Goal: Task Accomplishment & Management: Complete application form

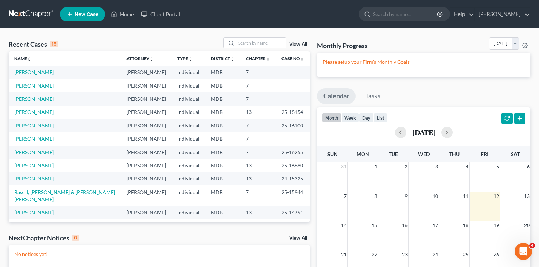
click at [34, 86] on link "[PERSON_NAME]" at bounding box center [34, 86] width 40 height 6
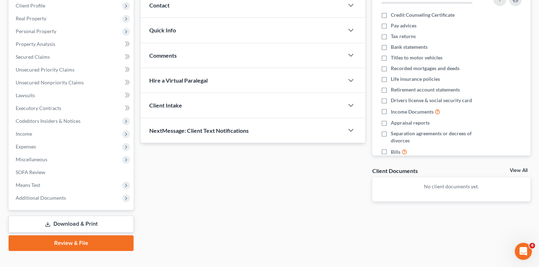
scroll to position [111, 0]
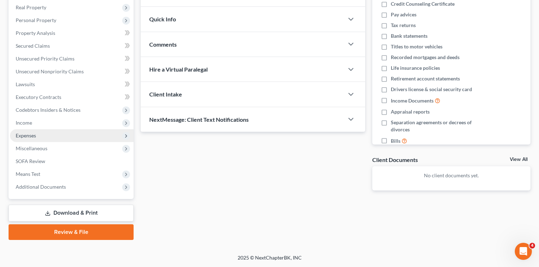
click at [31, 134] on span "Expenses" at bounding box center [26, 135] width 20 height 6
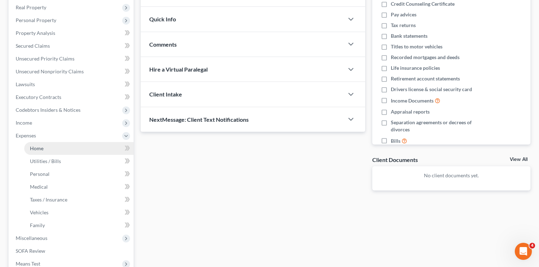
click at [41, 147] on span "Home" at bounding box center [37, 148] width 14 height 6
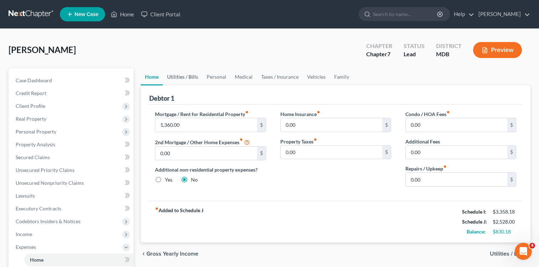
click at [188, 78] on link "Utilities / Bills" at bounding box center [183, 76] width 40 height 17
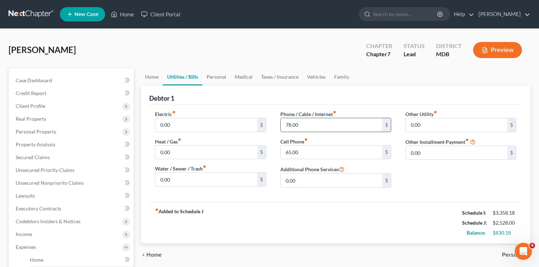
click at [285, 124] on input "78.00" at bounding box center [331, 125] width 101 height 14
type input "200.00"
click at [285, 151] on input "65.00" at bounding box center [331, 153] width 101 height 14
type input "75.00"
click at [289, 195] on div "Electric fiber_manual_record 0.00 $ Heat / Gas fiber_manual_record 0.00 $ Water…" at bounding box center [335, 153] width 372 height 97
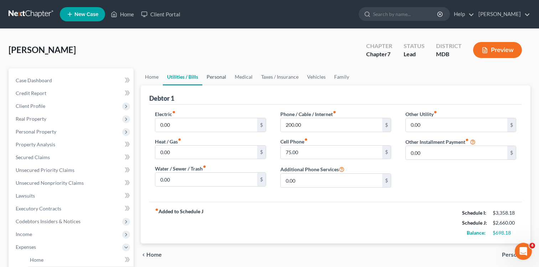
click at [218, 78] on link "Personal" at bounding box center [216, 76] width 28 height 17
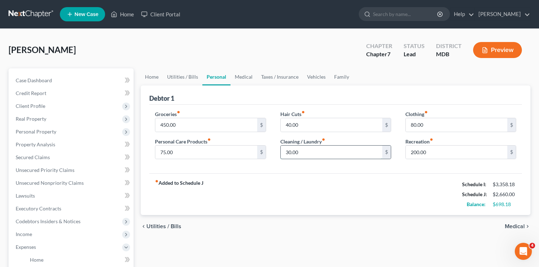
click at [286, 152] on input "30.00" at bounding box center [331, 153] width 101 height 14
type input "40.00"
click at [319, 197] on div "fiber_manual_record Added to Schedule J Schedule I: $3,358.18 Schedule J: $2,67…" at bounding box center [335, 194] width 372 height 42
click at [160, 124] on input "450.00" at bounding box center [205, 125] width 101 height 14
type input "550.00"
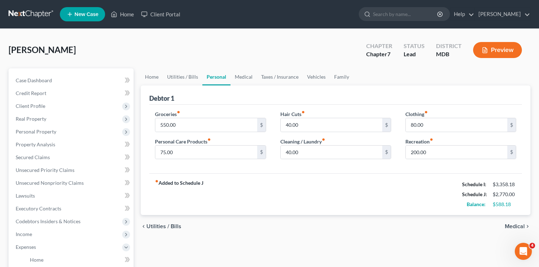
click at [256, 93] on div "Debtor 1" at bounding box center [335, 94] width 372 height 19
click at [411, 153] on input "200.00" at bounding box center [455, 153] width 101 height 14
type input "300.00"
click at [282, 187] on div "fiber_manual_record Added to Schedule J Schedule I: $3,358.18 Schedule J: $2,87…" at bounding box center [335, 194] width 372 height 42
type input "150.00"
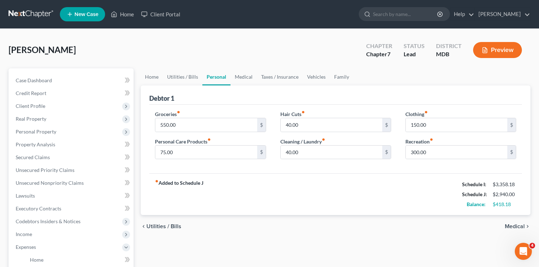
click at [386, 177] on div "fiber_manual_record Added to Schedule J Schedule I: $3,358.18 Schedule J: $2,94…" at bounding box center [335, 194] width 372 height 42
click at [317, 76] on link "Vehicles" at bounding box center [316, 76] width 27 height 17
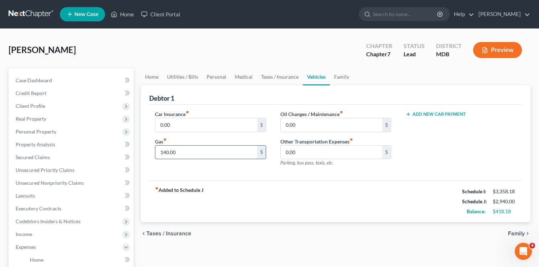
click at [195, 153] on input "140.00" at bounding box center [205, 153] width 101 height 14
click at [425, 64] on div "Hall, Rayshad Upgraded Chapter Chapter 7 Status Lead District MDB Preview" at bounding box center [270, 52] width 522 height 31
click at [23, 232] on span "Income" at bounding box center [24, 234] width 16 height 6
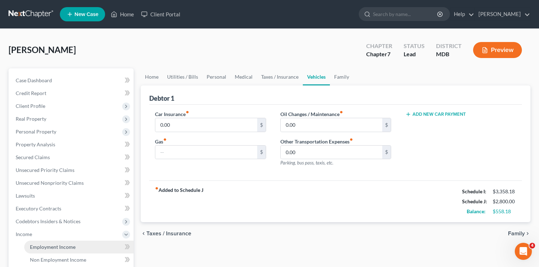
click at [57, 247] on span "Employment Income" at bounding box center [53, 247] width 46 height 6
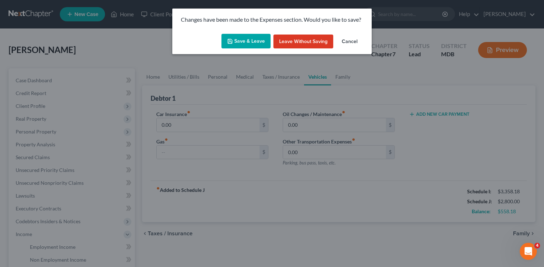
click at [236, 42] on button "Save & Leave" at bounding box center [245, 41] width 49 height 15
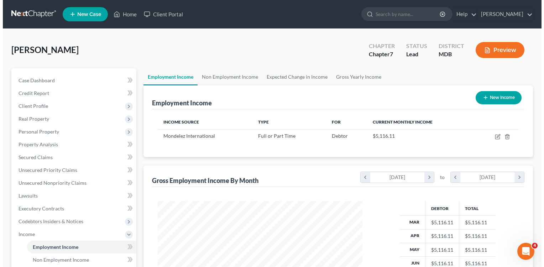
scroll to position [128, 219]
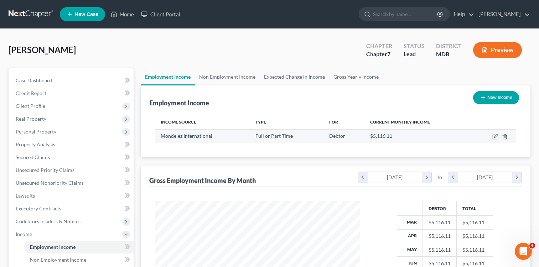
click at [490, 138] on td at bounding box center [493, 136] width 44 height 14
click at [497, 138] on icon "button" at bounding box center [494, 137] width 4 height 4
select select "0"
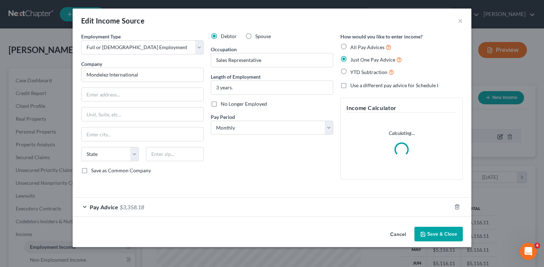
scroll to position [128, 221]
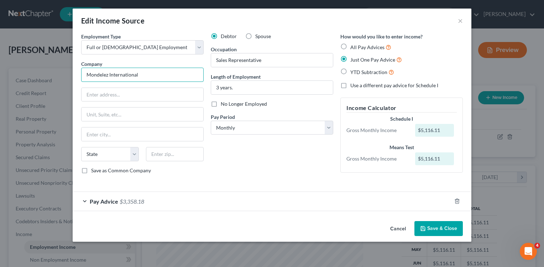
click at [145, 74] on input "Mondelez International" at bounding box center [142, 75] width 122 height 14
type input "Mondelez Global, LLC"
click at [151, 97] on input "text" at bounding box center [143, 95] width 122 height 14
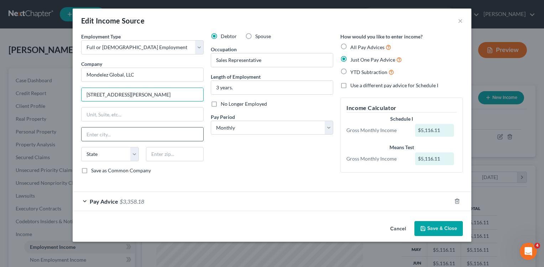
type input "905 West Fulton Market"
click at [110, 135] on input "text" at bounding box center [143, 134] width 122 height 14
type input "Chicago"
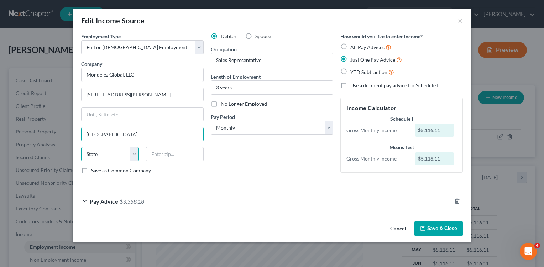
click at [132, 155] on select "State AL AK AR AZ CA CO CT DE DC FL GA GU HI ID IL IN IA KS KY LA ME MD MA MI M…" at bounding box center [110, 154] width 58 height 14
select select "14"
click at [81, 147] on select "State AL AK AR AZ CA CO CT DE DC FL GA GU HI ID IL IN IA KS KY LA ME MD MA MI M…" at bounding box center [110, 154] width 58 height 14
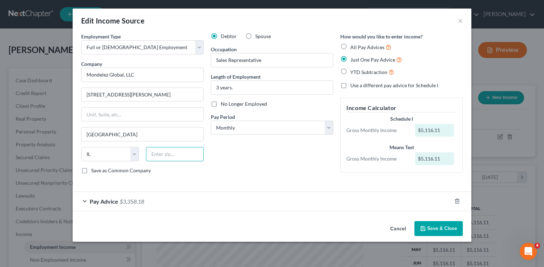
click at [174, 153] on input "text" at bounding box center [175, 154] width 58 height 14
type input "60607"
click at [82, 200] on div "Pay Advice $3,358.18" at bounding box center [262, 201] width 379 height 19
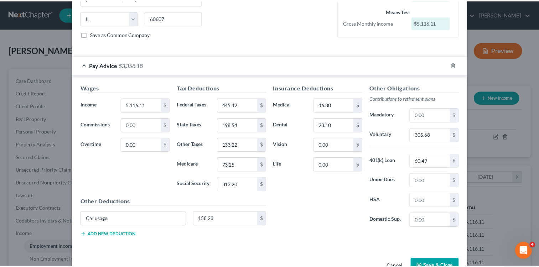
scroll to position [149, 0]
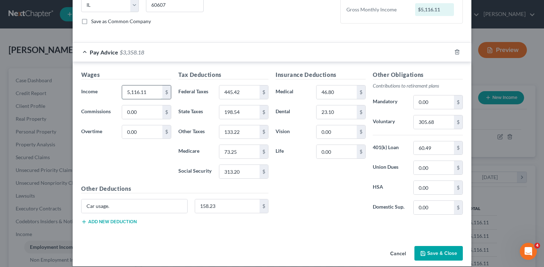
click at [151, 95] on input "5,116.11" at bounding box center [142, 92] width 40 height 14
type input "4,665.64"
click at [424, 251] on button "Save & Close" at bounding box center [438, 253] width 48 height 15
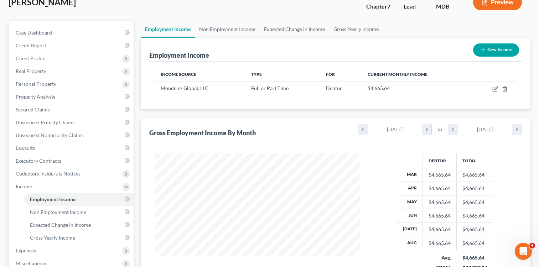
scroll to position [163, 0]
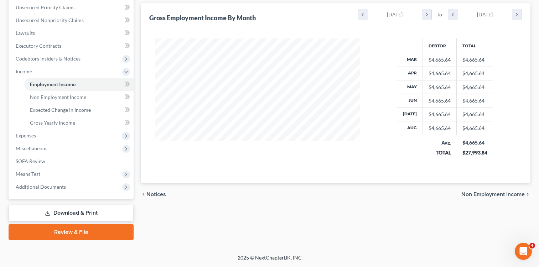
click at [79, 208] on link "Download & Print" at bounding box center [71, 213] width 125 height 17
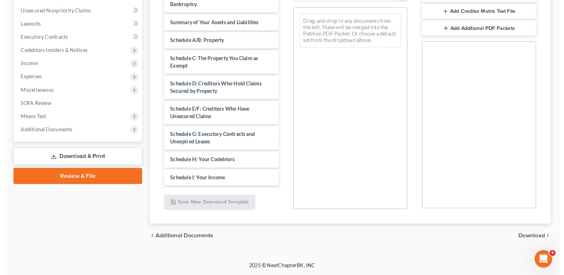
scroll to position [164, 0]
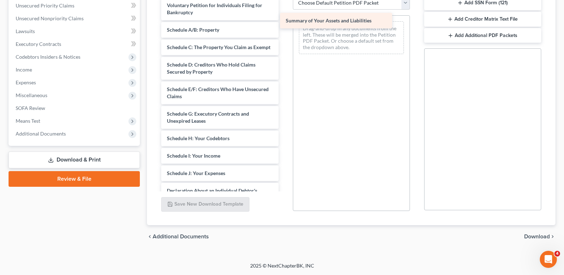
drag, startPoint x: 194, startPoint y: 33, endPoint x: 313, endPoint y: 24, distance: 119.3
click at [284, 24] on div "Summary of Your Assets and Liabilities Voluntary Petition for Individuals Filin…" at bounding box center [220, 177] width 129 height 359
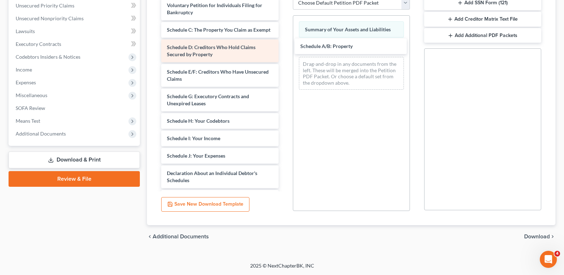
drag, startPoint x: 203, startPoint y: 28, endPoint x: 244, endPoint y: 51, distance: 47.0
click at [284, 44] on div "Schedule A/B: Property Voluntary Petition for Individuals Filing for Bankruptcy…" at bounding box center [220, 168] width 129 height 341
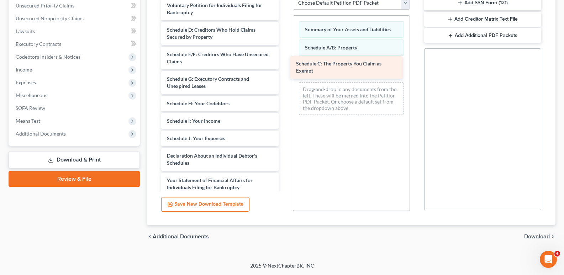
drag, startPoint x: 185, startPoint y: 33, endPoint x: 311, endPoint y: 65, distance: 129.9
click at [284, 67] on div "Schedule C: The Property You Claim as Exempt Voluntary Petition for Individuals…" at bounding box center [220, 160] width 129 height 324
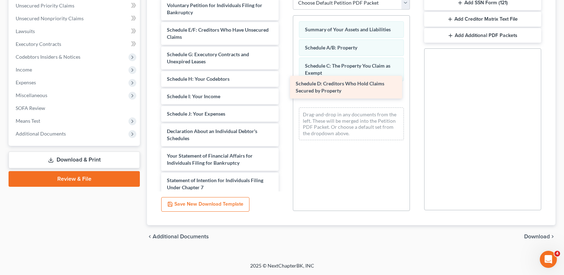
drag, startPoint x: 189, startPoint y: 31, endPoint x: 317, endPoint y: 84, distance: 138.7
click at [284, 84] on div "Schedule D: Creditors Who Hold Claims Secured by Property Voluntary Petition fo…" at bounding box center [220, 147] width 129 height 299
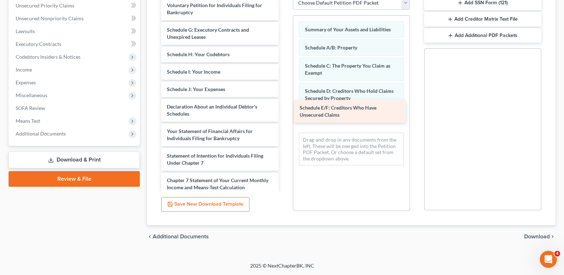
drag, startPoint x: 185, startPoint y: 30, endPoint x: 316, endPoint y: 108, distance: 151.8
click at [284, 108] on div "Schedule E/F: Creditors Who Have Unsecured Claims Voluntary Petition for Indivi…" at bounding box center [220, 135] width 129 height 275
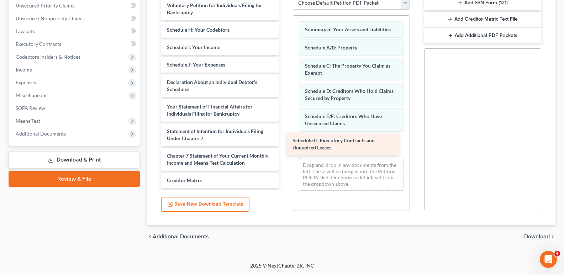
drag, startPoint x: 200, startPoint y: 34, endPoint x: 326, endPoint y: 145, distance: 167.5
click at [284, 145] on div "Schedule G: Executory Contracts and Unexpired Leases Voluntary Petition for Ind…" at bounding box center [220, 123] width 129 height 250
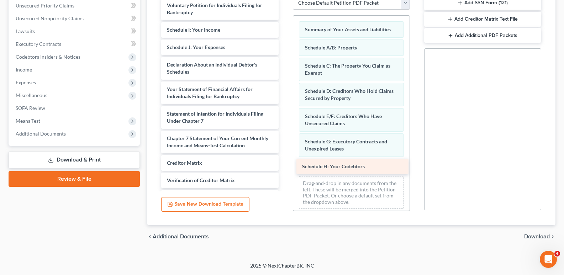
drag, startPoint x: 200, startPoint y: 31, endPoint x: 334, endPoint y: 167, distance: 191.1
click at [284, 167] on div "Schedule H: Your Codebtors Voluntary Petition for Individuals Filing for Bankru…" at bounding box center [220, 114] width 129 height 233
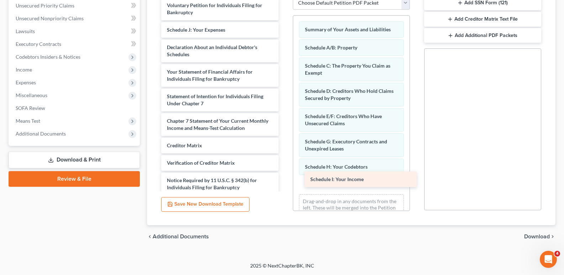
drag, startPoint x: 177, startPoint y: 30, endPoint x: 319, endPoint y: 178, distance: 204.9
click at [284, 179] on div "Schedule I: Your Income Voluntary Petition for Individuals Filing for Bankruptc…" at bounding box center [220, 105] width 129 height 215
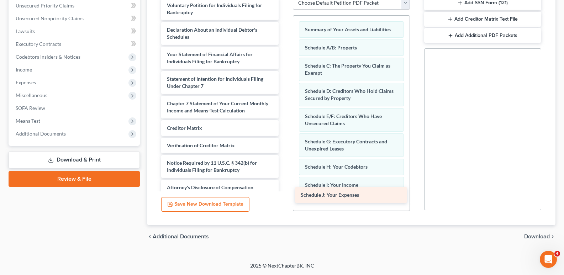
drag, startPoint x: 191, startPoint y: 31, endPoint x: 325, endPoint y: 195, distance: 211.7
click at [284, 195] on div "Schedule J: Your Expenses Voluntary Petition for Individuals Filing for Bankrup…" at bounding box center [220, 97] width 129 height 198
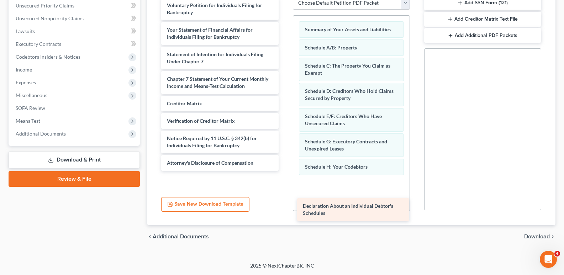
drag, startPoint x: 219, startPoint y: 32, endPoint x: 356, endPoint y: 211, distance: 225.4
click at [284, 171] on div "Declaration About an Individual Debtor's Schedules Voluntary Petition for Indiv…" at bounding box center [220, 84] width 129 height 173
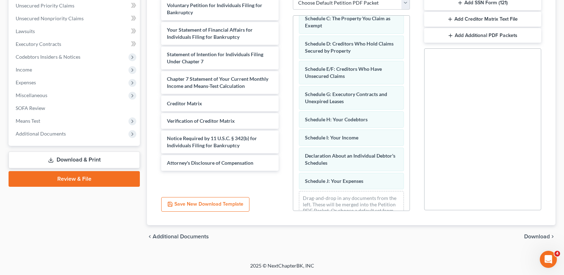
scroll to position [66, 0]
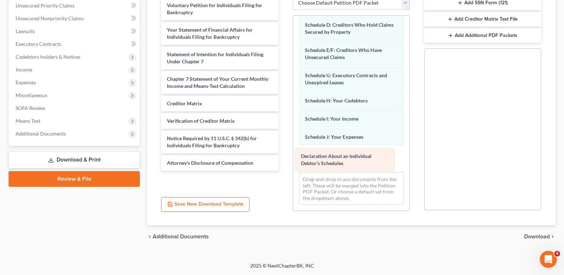
drag, startPoint x: 342, startPoint y: 139, endPoint x: 338, endPoint y: 158, distance: 19.6
click at [338, 158] on div "Declaration About an Individual Debtor's Schedules Summary of Your Assets and L…" at bounding box center [351, 79] width 116 height 261
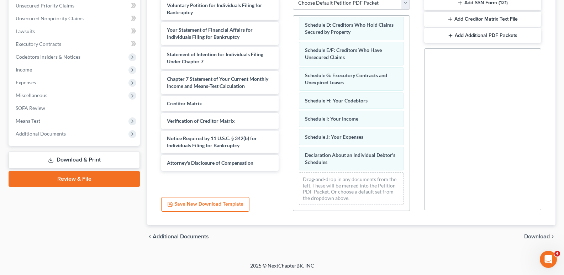
click at [537, 237] on span "Download" at bounding box center [537, 237] width 26 height 6
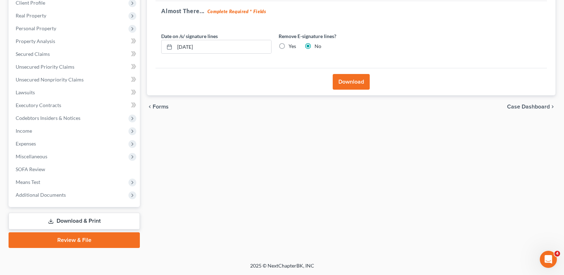
scroll to position [103, 0]
click at [351, 84] on button "Download" at bounding box center [351, 82] width 37 height 16
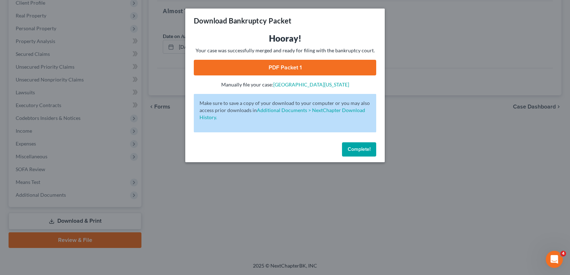
click at [305, 68] on link "PDF Packet 1" at bounding box center [285, 68] width 182 height 16
click at [348, 151] on span "Complete!" at bounding box center [358, 149] width 23 height 6
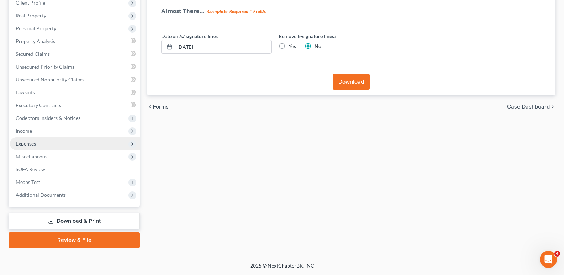
click at [40, 145] on span "Expenses" at bounding box center [75, 143] width 130 height 13
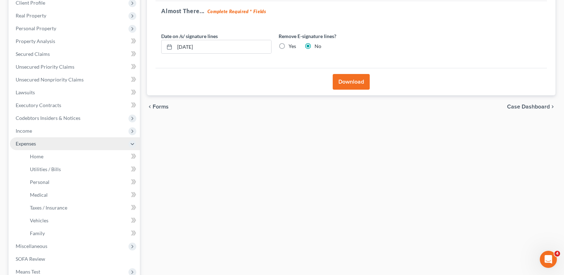
click at [40, 145] on span "Expenses" at bounding box center [75, 143] width 130 height 13
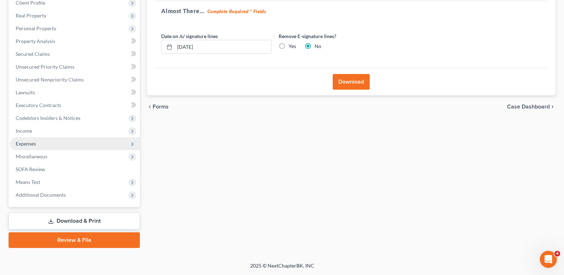
click at [42, 145] on span "Expenses" at bounding box center [75, 143] width 130 height 13
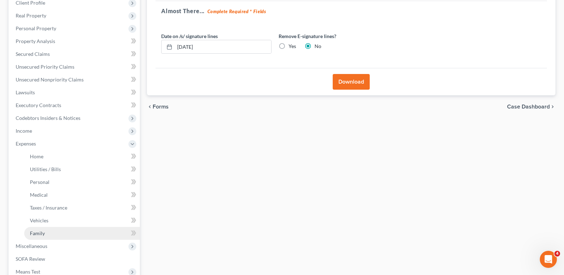
click at [37, 233] on span "Family" at bounding box center [37, 233] width 15 height 6
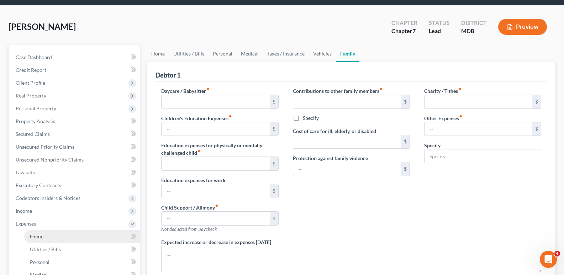
type input "0.00"
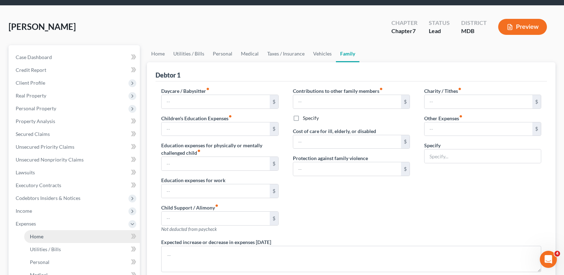
type input "0.00"
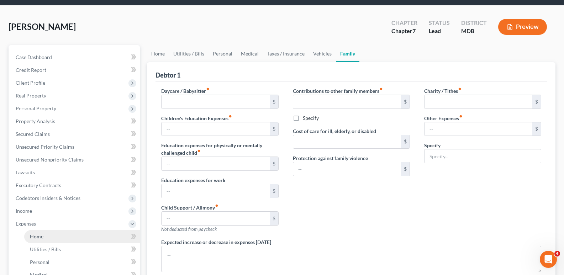
radio input "true"
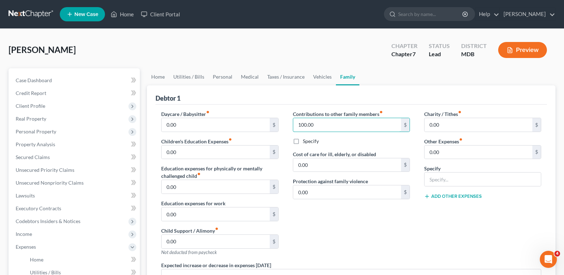
type input "100.00"
click at [332, 96] on div "Debtor 1" at bounding box center [352, 94] width 392 height 19
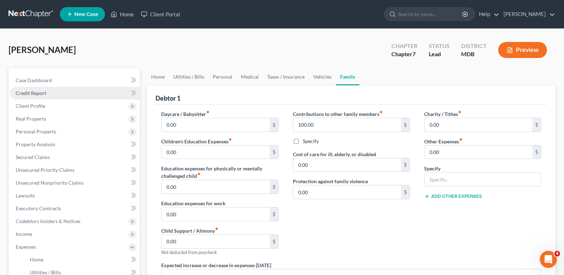
click at [25, 92] on span "Credit Report" at bounding box center [31, 93] width 31 height 6
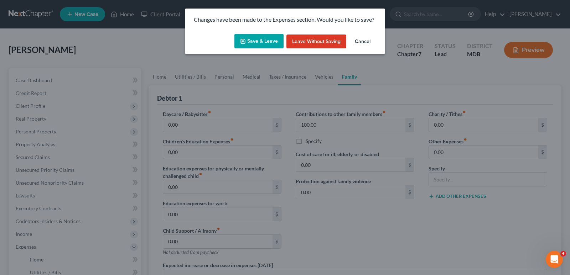
click at [256, 39] on button "Save & Leave" at bounding box center [258, 41] width 49 height 15
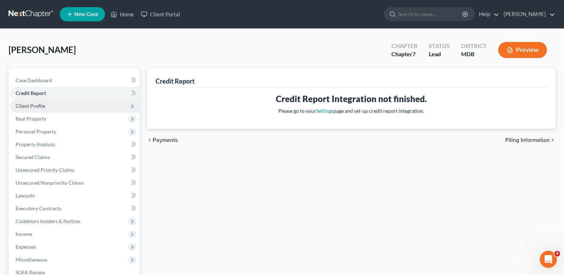
click at [33, 103] on span "Client Profile" at bounding box center [31, 106] width 30 height 6
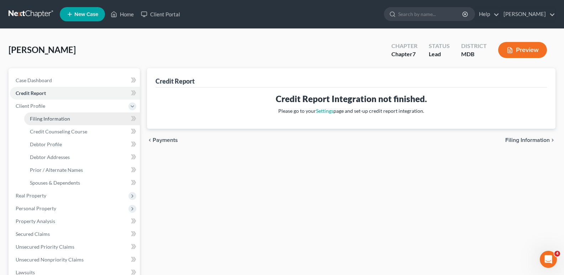
click at [52, 118] on span "Filing Information" at bounding box center [50, 119] width 40 height 6
select select "1"
select select "0"
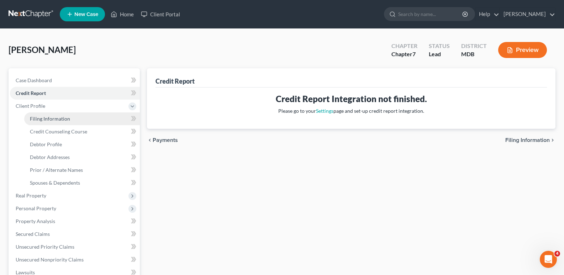
select select "21"
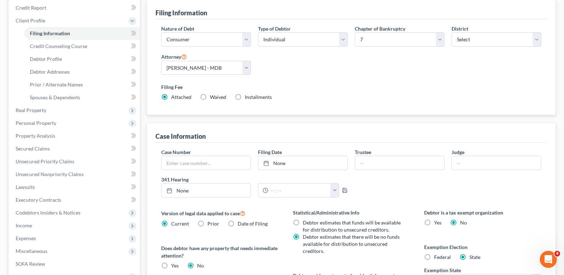
scroll to position [208, 0]
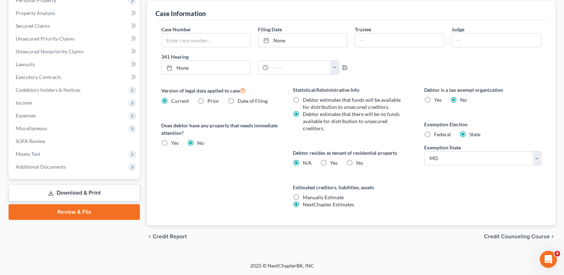
click at [66, 188] on link "Download & Print" at bounding box center [74, 193] width 131 height 17
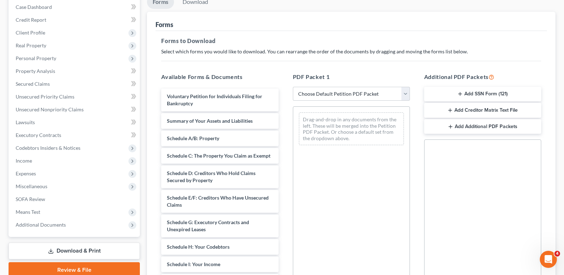
scroll to position [74, 0]
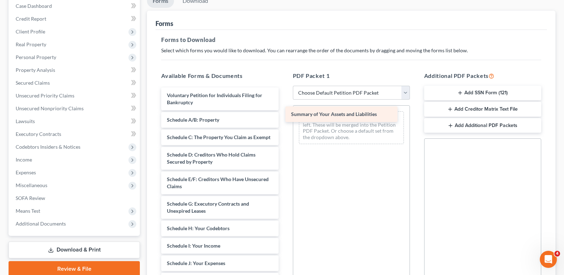
drag, startPoint x: 230, startPoint y: 123, endPoint x: 355, endPoint y: 117, distance: 124.7
click at [284, 117] on div "Summary of Your Assets and Liabilities Voluntary Petition for Individuals Filin…" at bounding box center [220, 267] width 129 height 359
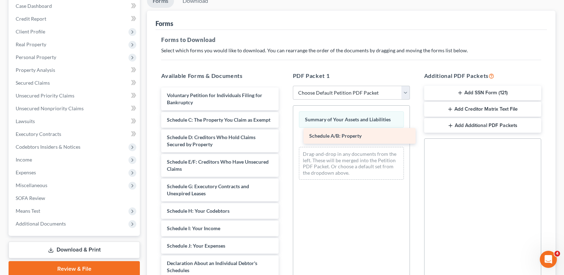
drag, startPoint x: 199, startPoint y: 120, endPoint x: 340, endPoint y: 134, distance: 141.3
click at [284, 134] on div "Schedule A/B: Property Voluntary Petition for Individuals Filing for Bankruptcy…" at bounding box center [220, 258] width 129 height 341
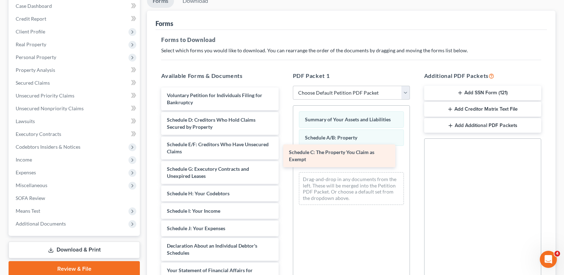
drag, startPoint x: 202, startPoint y: 121, endPoint x: 321, endPoint y: 152, distance: 123.2
click at [284, 152] on div "Schedule C: The Property You Claim as Exempt Voluntary Petition for Individuals…" at bounding box center [220, 250] width 129 height 324
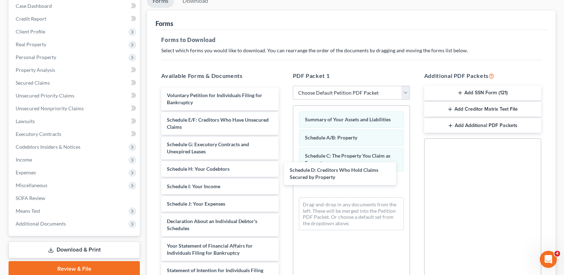
drag, startPoint x: 179, startPoint y: 125, endPoint x: 274, endPoint y: 153, distance: 99.7
click at [284, 175] on div "Schedule D: Creditors Who Hold Claims Secured by Property Voluntary Petition fo…" at bounding box center [220, 237] width 129 height 299
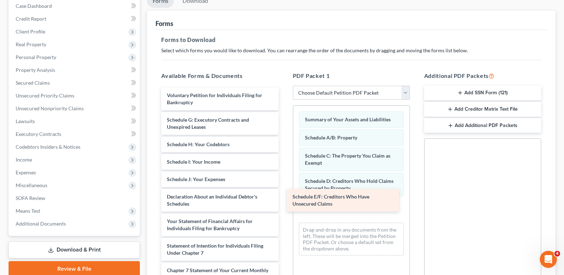
drag, startPoint x: 180, startPoint y: 122, endPoint x: 304, endPoint y: 197, distance: 143.9
click at [284, 199] on div "Schedule E/F: Creditors Who Have Unsecured Claims Voluntary Petition for Indivi…" at bounding box center [220, 225] width 129 height 275
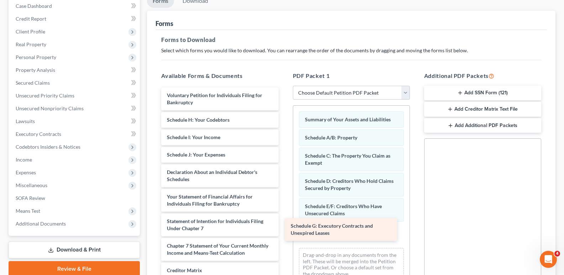
drag, startPoint x: 183, startPoint y: 122, endPoint x: 307, endPoint y: 219, distance: 157.5
click at [284, 225] on div "Schedule G: Executory Contracts and Unexpired Leases Voluntary Petition for Ind…" at bounding box center [220, 213] width 129 height 250
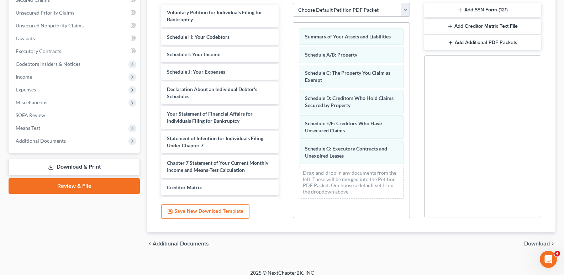
scroll to position [158, 0]
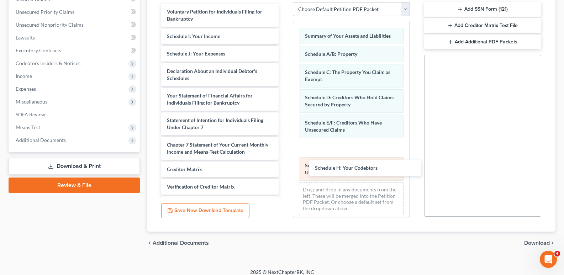
drag, startPoint x: 231, startPoint y: 36, endPoint x: 380, endPoint y: 168, distance: 199.2
click at [284, 168] on div "Schedule H: Your Codebtors Voluntary Petition for Individuals Filing for Bankru…" at bounding box center [220, 120] width 129 height 233
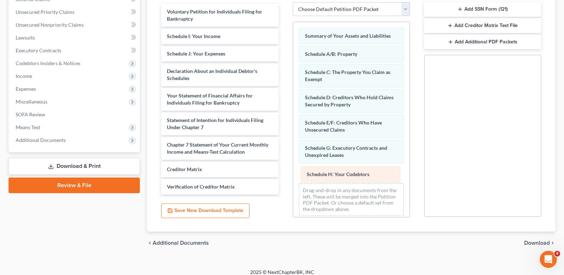
drag, startPoint x: 336, startPoint y: 147, endPoint x: 333, endPoint y: 170, distance: 23.3
click at [336, 172] on div "Schedule H: Your Codebtors Summary of Your Assets and Liabilities Schedule A/B:…" at bounding box center [351, 122] width 116 height 200
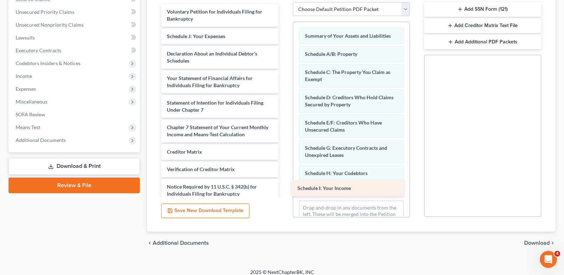
drag, startPoint x: 197, startPoint y: 35, endPoint x: 328, endPoint y: 186, distance: 200.2
click at [284, 186] on div "Schedule I: Your Income Voluntary Petition for Individuals Filing for Bankruptc…" at bounding box center [220, 111] width 129 height 215
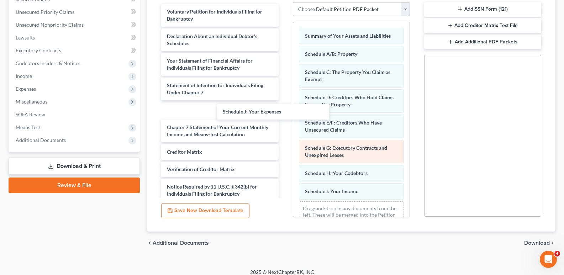
drag, startPoint x: 190, startPoint y: 39, endPoint x: 314, endPoint y: 176, distance: 184.8
click at [284, 153] on div "Schedule J: Your Expenses Voluntary Petition for Individuals Filing for Bankrup…" at bounding box center [220, 111] width 129 height 215
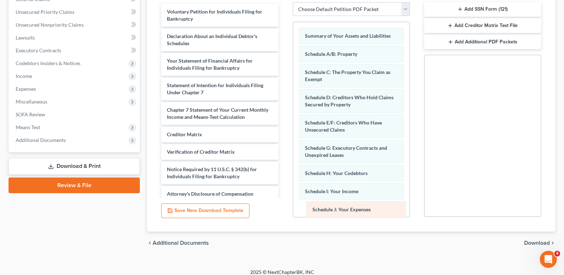
drag, startPoint x: 341, startPoint y: 149, endPoint x: 345, endPoint y: 209, distance: 59.9
click at [346, 209] on div "Schedule J: Your Expenses Summary of Your Assets and Liabilities Schedule A/B: …" at bounding box center [351, 140] width 116 height 236
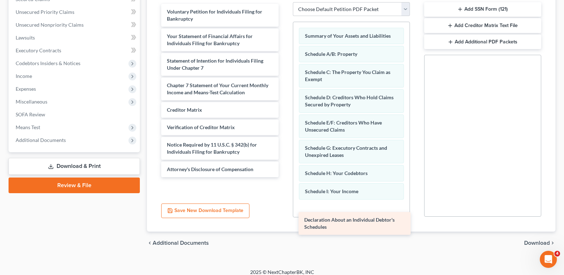
drag, startPoint x: 214, startPoint y: 38, endPoint x: 347, endPoint y: 214, distance: 220.9
click at [284, 177] on div "Declaration About an Individual Debtor's Schedules Voluntary Petition for Indiv…" at bounding box center [220, 90] width 129 height 173
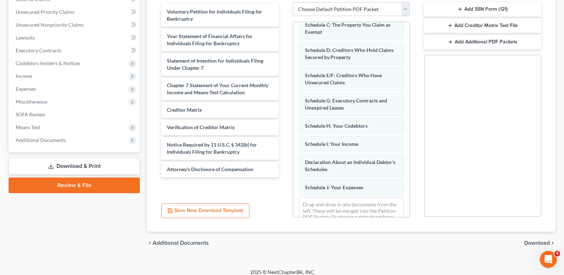
scroll to position [66, 0]
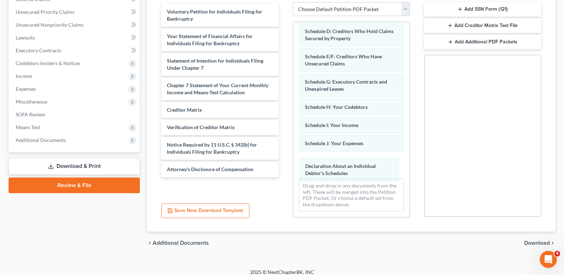
drag, startPoint x: 318, startPoint y: 146, endPoint x: 319, endPoint y: 167, distance: 21.4
click at [319, 168] on div "Declaration About an Individual Debtor's Schedules Summary of Your Assets and L…" at bounding box center [351, 86] width 116 height 261
click at [531, 242] on span "Download" at bounding box center [537, 243] width 26 height 6
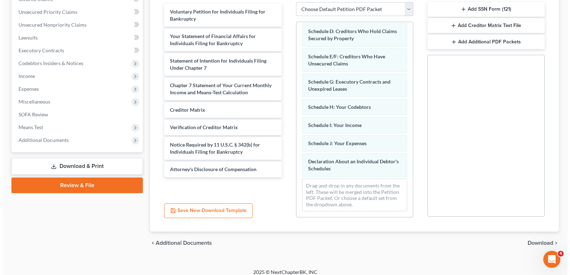
scroll to position [103, 0]
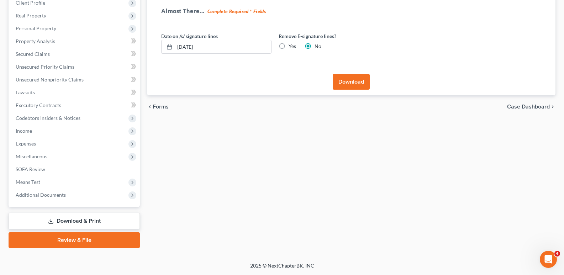
click at [352, 80] on button "Download" at bounding box center [351, 82] width 37 height 16
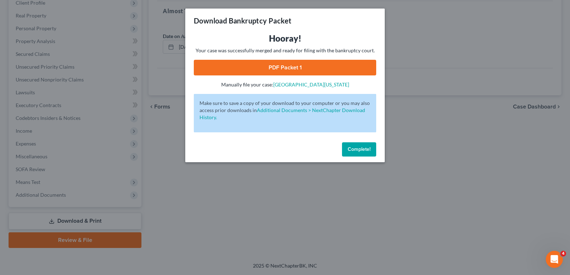
click at [274, 65] on link "PDF Packet 1" at bounding box center [285, 68] width 182 height 16
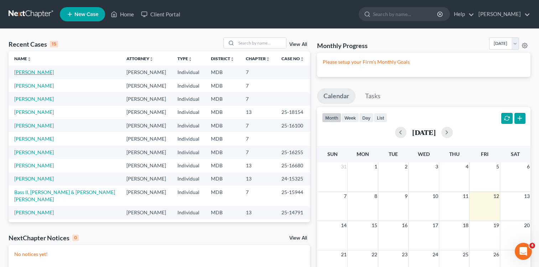
click at [25, 72] on link "[PERSON_NAME]" at bounding box center [34, 72] width 40 height 6
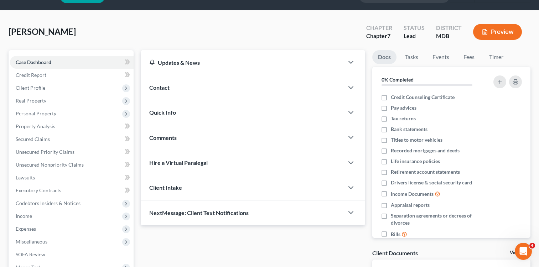
scroll to position [14, 0]
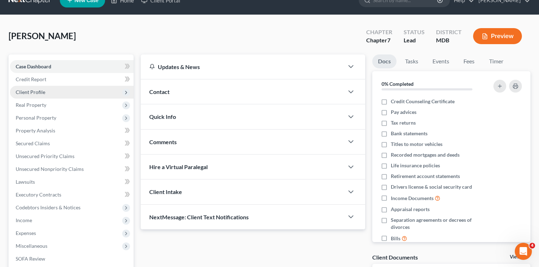
click at [40, 94] on span "Client Profile" at bounding box center [31, 92] width 30 height 6
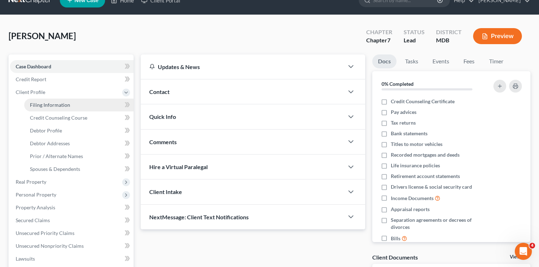
click at [41, 107] on span "Filing Information" at bounding box center [50, 105] width 40 height 6
select select "1"
select select "0"
select select "21"
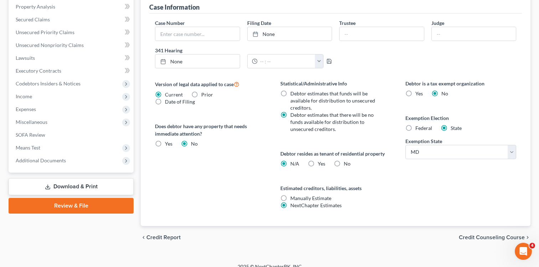
scroll to position [214, 0]
click at [78, 189] on link "Download & Print" at bounding box center [71, 187] width 125 height 17
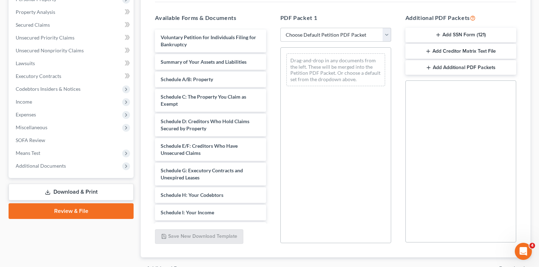
scroll to position [135, 0]
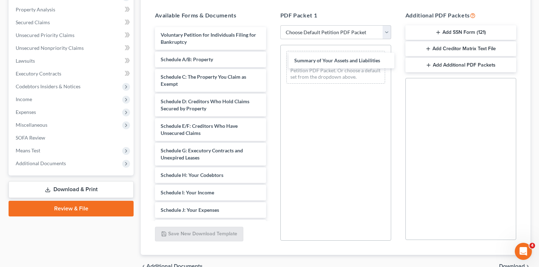
drag, startPoint x: 211, startPoint y: 61, endPoint x: 341, endPoint y: 60, distance: 130.7
click at [271, 61] on div "Summary of Your Assets and Liabilities Voluntary Petition for Individuals Filin…" at bounding box center [210, 210] width 122 height 366
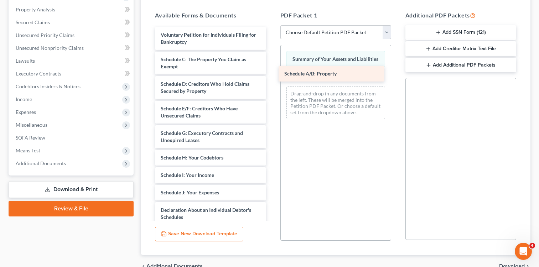
drag, startPoint x: 216, startPoint y: 60, endPoint x: 339, endPoint y: 74, distance: 124.3
click at [271, 74] on div "Schedule A/B: Property Voluntary Petition for Individuals Filing for Bankruptcy…" at bounding box center [210, 201] width 122 height 349
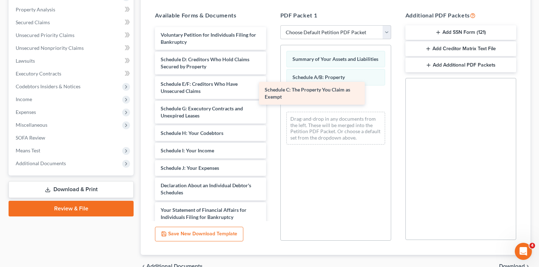
drag, startPoint x: 209, startPoint y: 56, endPoint x: 313, endPoint y: 86, distance: 108.6
click at [271, 86] on div "Schedule C: The Property You Claim as Exempt Voluntary Petition for Individuals…" at bounding box center [210, 189] width 122 height 324
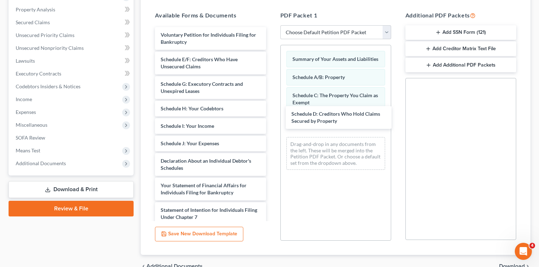
drag, startPoint x: 183, startPoint y: 57, endPoint x: 312, endPoint y: 112, distance: 140.0
click at [271, 112] on div "Schedule D: Creditors Who Hold Claims Secured by Property Voluntary Petition fo…" at bounding box center [210, 176] width 122 height 299
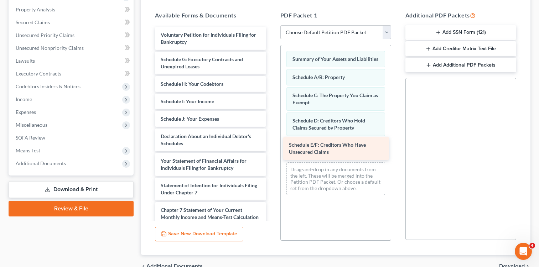
drag, startPoint x: 182, startPoint y: 58, endPoint x: 310, endPoint y: 144, distance: 154.0
click at [271, 144] on div "Schedule E/F: Creditors Who Have Unsecured Claims Voluntary Petition for Indivi…" at bounding box center [210, 164] width 122 height 275
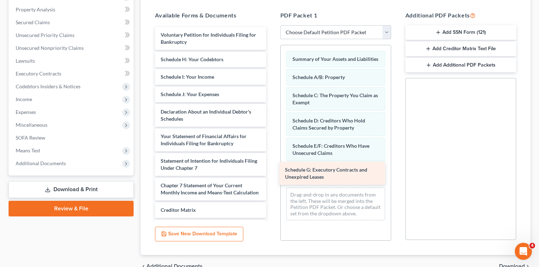
drag, startPoint x: 187, startPoint y: 59, endPoint x: 311, endPoint y: 169, distance: 166.2
click at [271, 169] on div "Schedule G: Executory Contracts and Unexpired Leases Voluntary Petition for Ind…" at bounding box center [210, 152] width 122 height 250
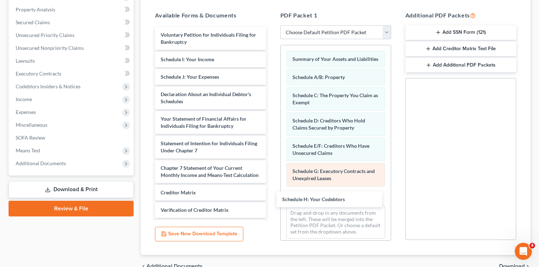
drag, startPoint x: 198, startPoint y: 55, endPoint x: 309, endPoint y: 181, distance: 168.2
click at [271, 194] on div "Schedule H: Your Codebtors Voluntary Petition for Individuals Filing for Bankru…" at bounding box center [210, 143] width 122 height 233
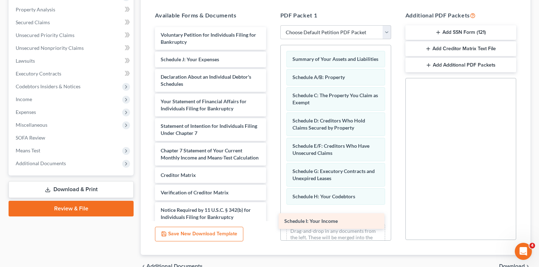
drag, startPoint x: 204, startPoint y: 56, endPoint x: 328, endPoint y: 218, distance: 203.4
click at [271, 218] on div "Schedule I: Your Income Voluntary Petition for Individuals Filing for Bankruptc…" at bounding box center [210, 134] width 122 height 215
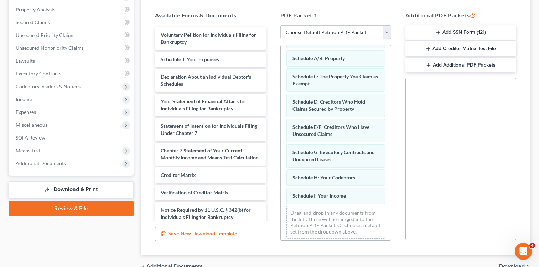
scroll to position [30, 0]
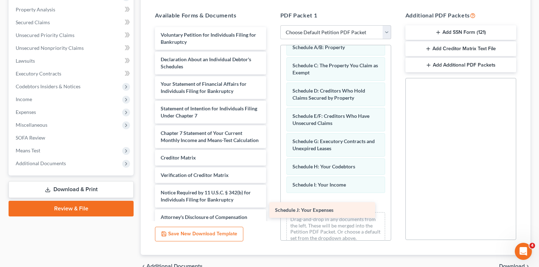
drag, startPoint x: 216, startPoint y: 58, endPoint x: 330, endPoint y: 206, distance: 187.1
click at [271, 206] on div "Schedule J: Your Expenses Voluntary Petition for Individuals Filing for Bankrup…" at bounding box center [210, 126] width 122 height 198
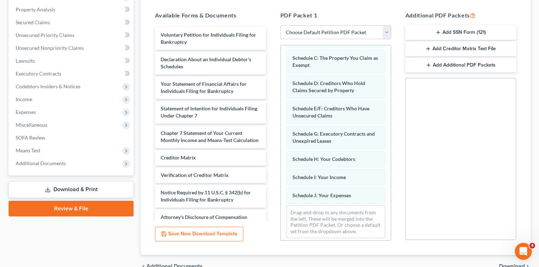
scroll to position [48, 0]
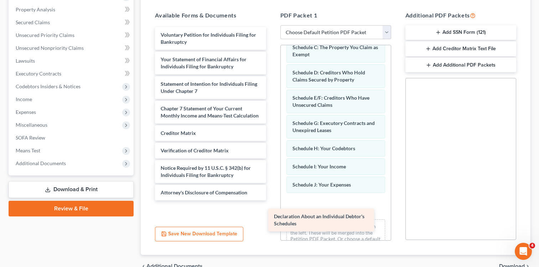
drag, startPoint x: 204, startPoint y: 60, endPoint x: 317, endPoint y: 216, distance: 193.3
click at [271, 200] on div "Declaration About an Individual Debtor's Schedules Voluntary Petition for Indiv…" at bounding box center [210, 113] width 122 height 173
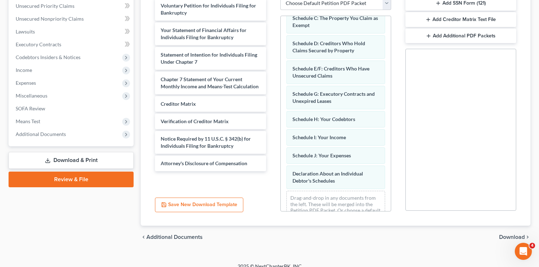
scroll to position [173, 0]
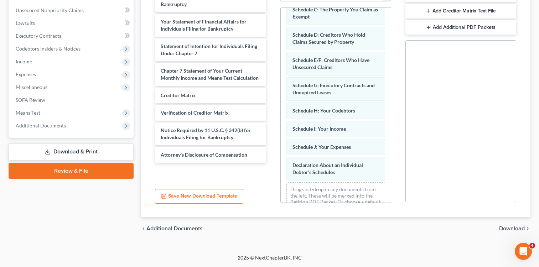
click at [509, 222] on div "chevron_left Additional Documents Download chevron_right" at bounding box center [335, 228] width 389 height 23
click at [512, 225] on div "chevron_left Additional Documents Download chevron_right" at bounding box center [335, 228] width 389 height 23
click at [506, 229] on span "Download" at bounding box center [512, 229] width 26 height 6
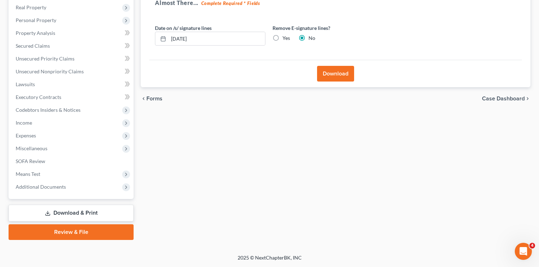
scroll to position [111, 0]
click at [326, 73] on button "Download" at bounding box center [335, 74] width 37 height 16
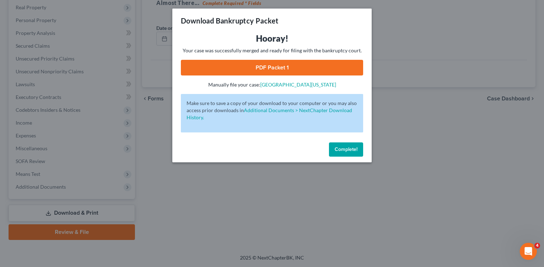
click at [253, 66] on link "PDF Packet 1" at bounding box center [272, 68] width 182 height 16
click at [352, 151] on span "Complete!" at bounding box center [346, 149] width 23 height 6
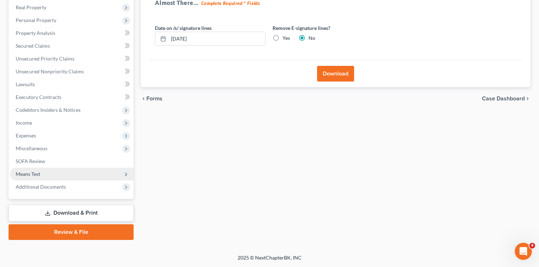
click at [34, 177] on span "Means Test" at bounding box center [72, 174] width 124 height 13
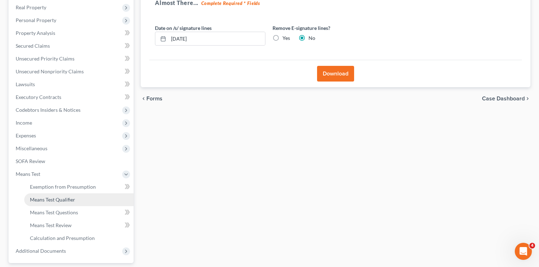
click at [57, 201] on span "Means Test Qualifier" at bounding box center [52, 200] width 45 height 6
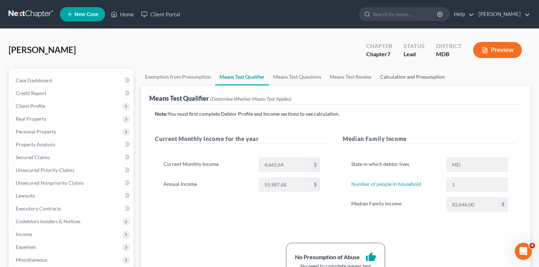
click at [410, 75] on link "Calculation and Presumption" at bounding box center [412, 76] width 73 height 17
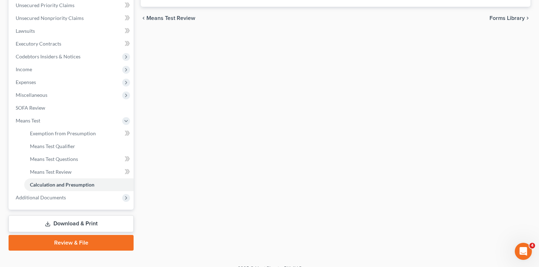
scroll to position [176, 0]
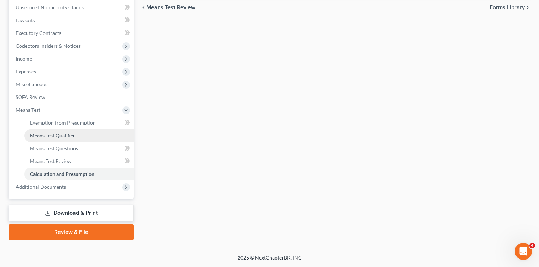
click at [53, 136] on span "Means Test Qualifier" at bounding box center [52, 135] width 45 height 6
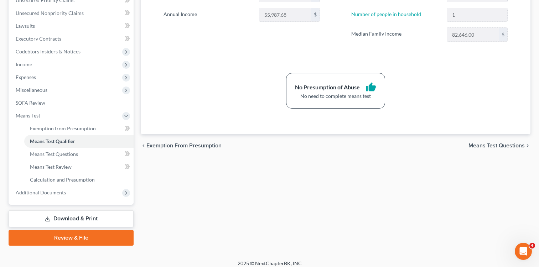
scroll to position [174, 0]
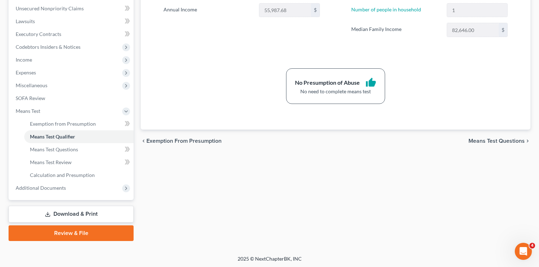
click at [83, 217] on link "Download & Print" at bounding box center [71, 214] width 125 height 17
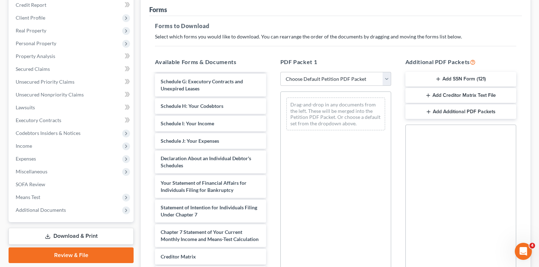
scroll to position [138, 0]
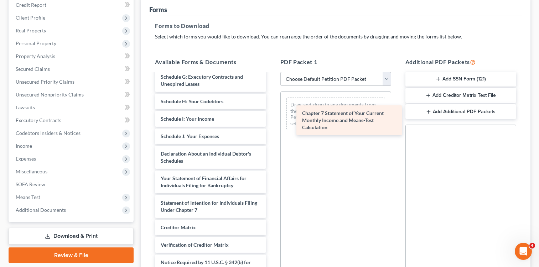
drag, startPoint x: 187, startPoint y: 233, endPoint x: 328, endPoint y: 119, distance: 181.8
click at [271, 119] on div "Chapter 7 Statement of Your Current Monthly Income and Means-Test Calculation V…" at bounding box center [210, 115] width 122 height 359
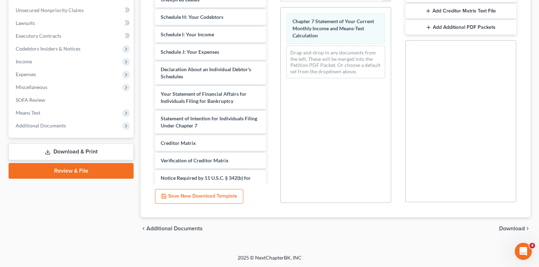
click at [506, 226] on span "Download" at bounding box center [512, 229] width 26 height 6
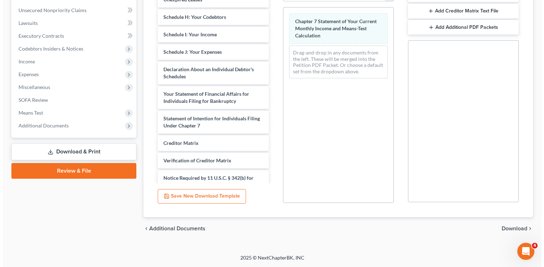
scroll to position [111, 0]
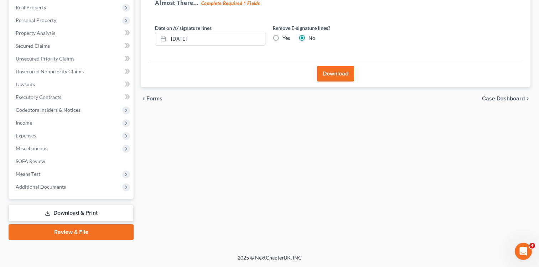
click at [333, 73] on button "Download" at bounding box center [335, 74] width 37 height 16
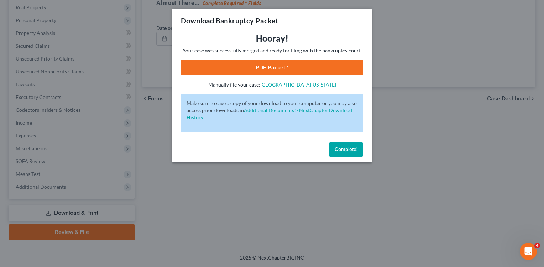
click at [254, 64] on link "PDF Packet 1" at bounding box center [272, 68] width 182 height 16
